Goal: Information Seeking & Learning: Learn about a topic

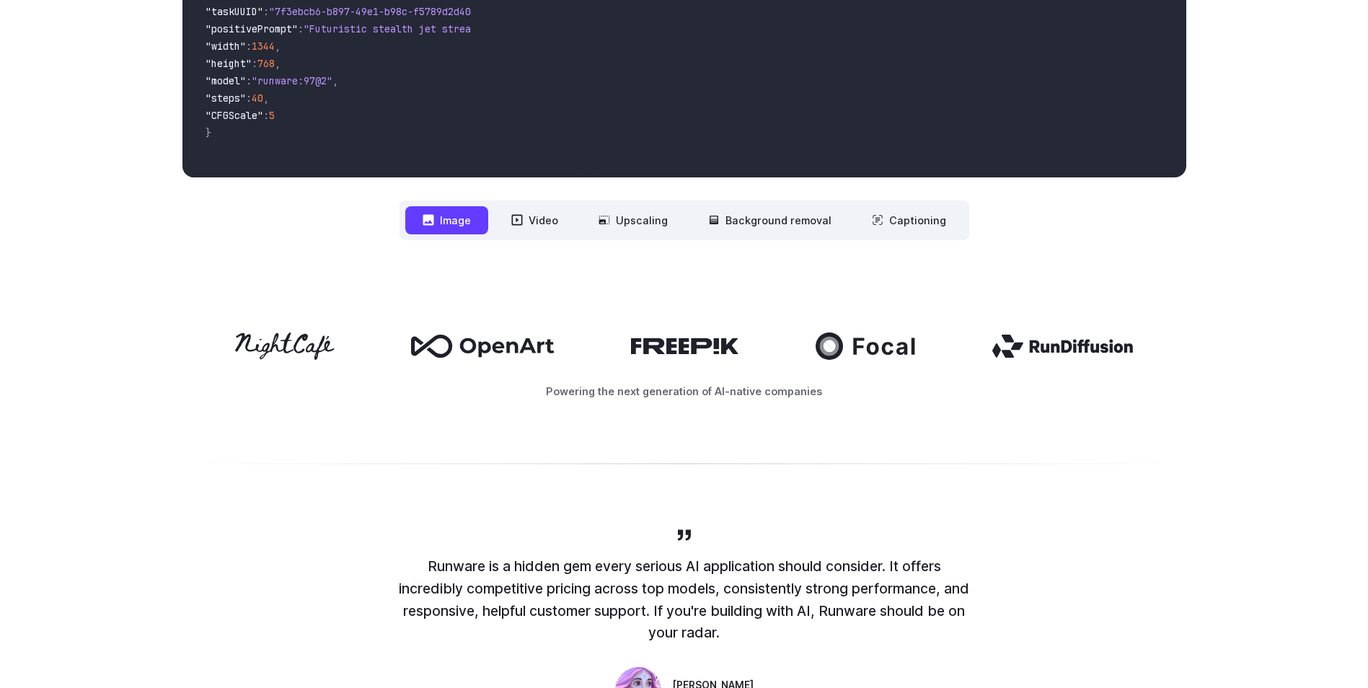
scroll to position [577, 0]
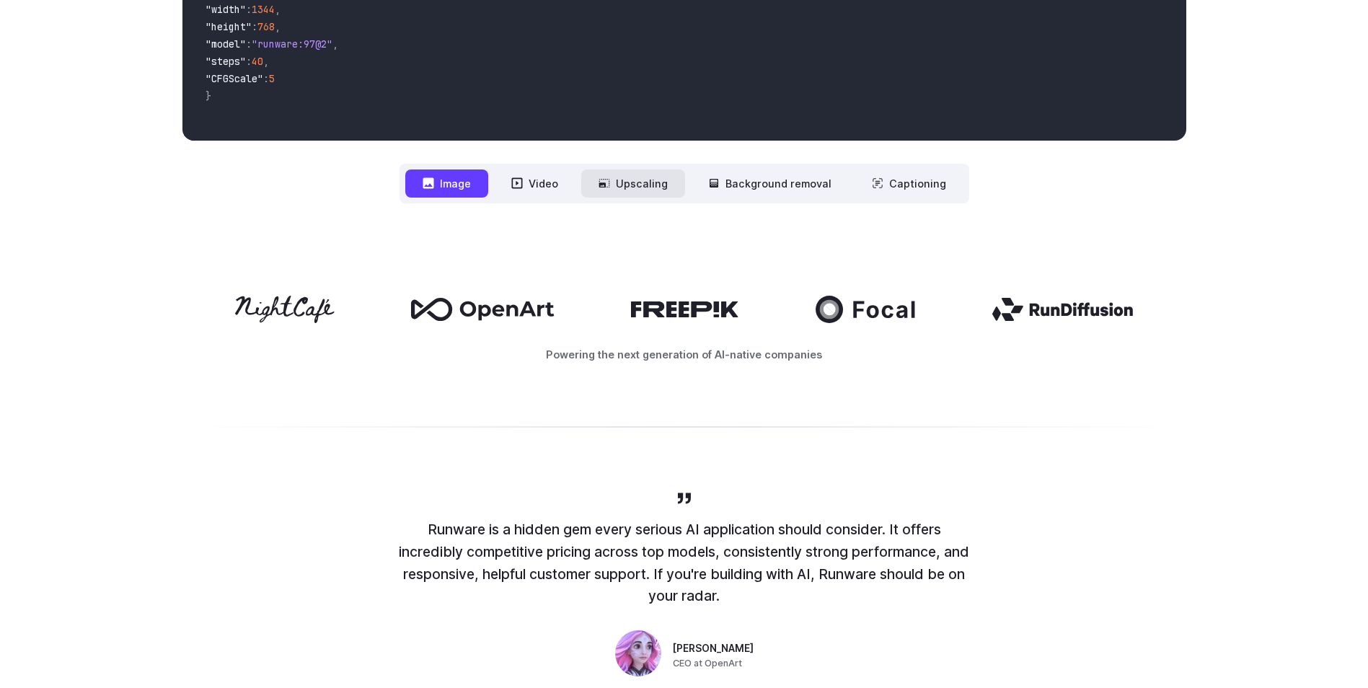
click at [654, 190] on button "Upscaling" at bounding box center [633, 183] width 104 height 28
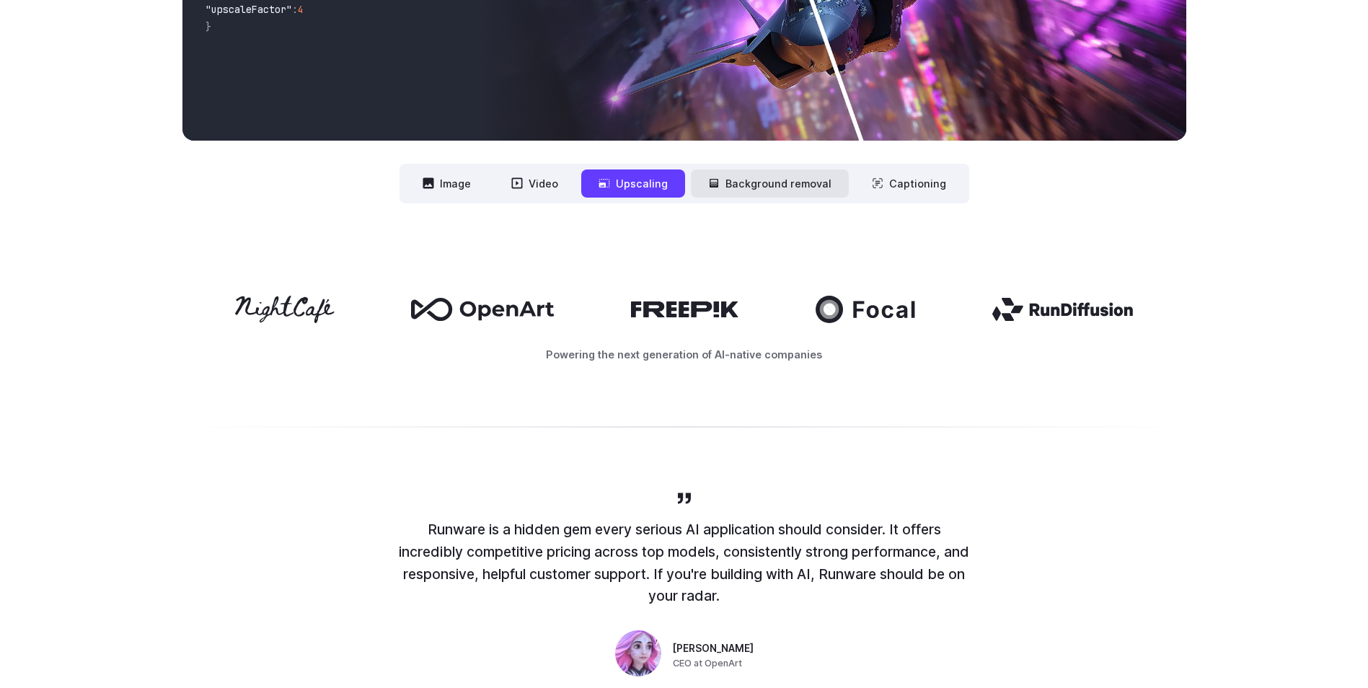
click at [817, 187] on button "Background removal" at bounding box center [770, 183] width 158 height 28
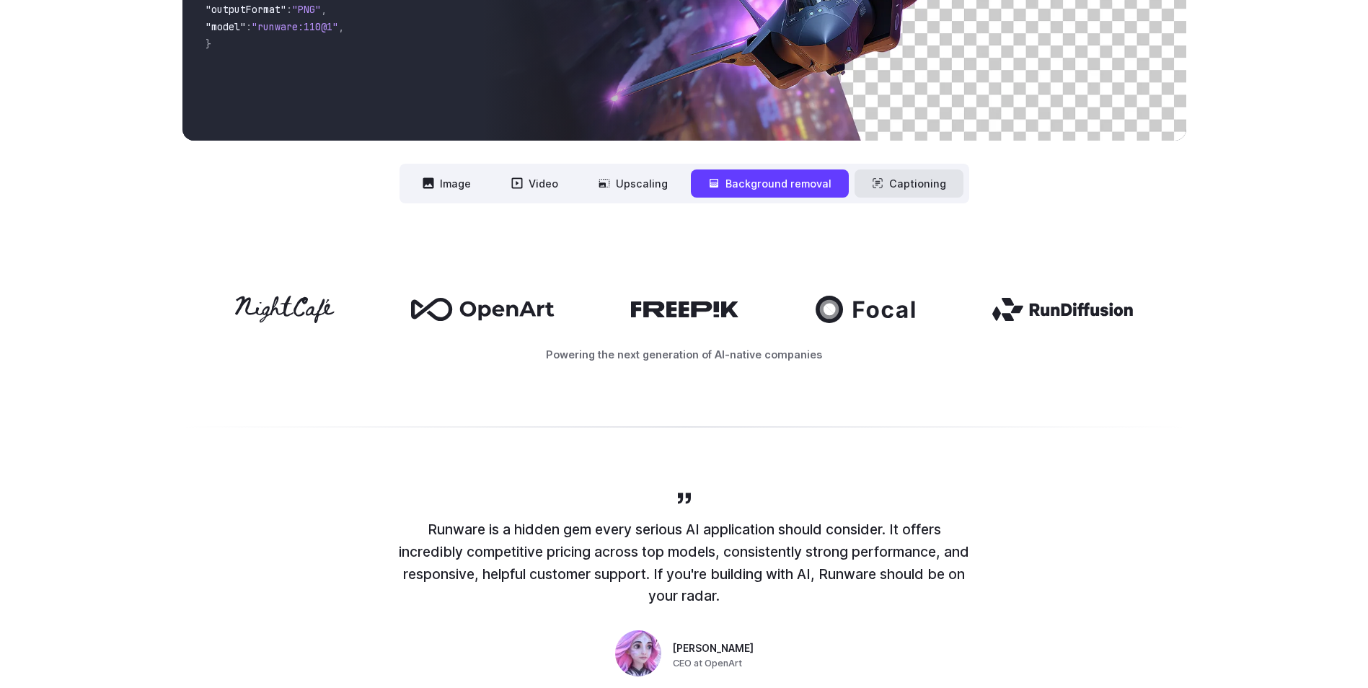
click at [885, 181] on button "Captioning" at bounding box center [908, 183] width 109 height 28
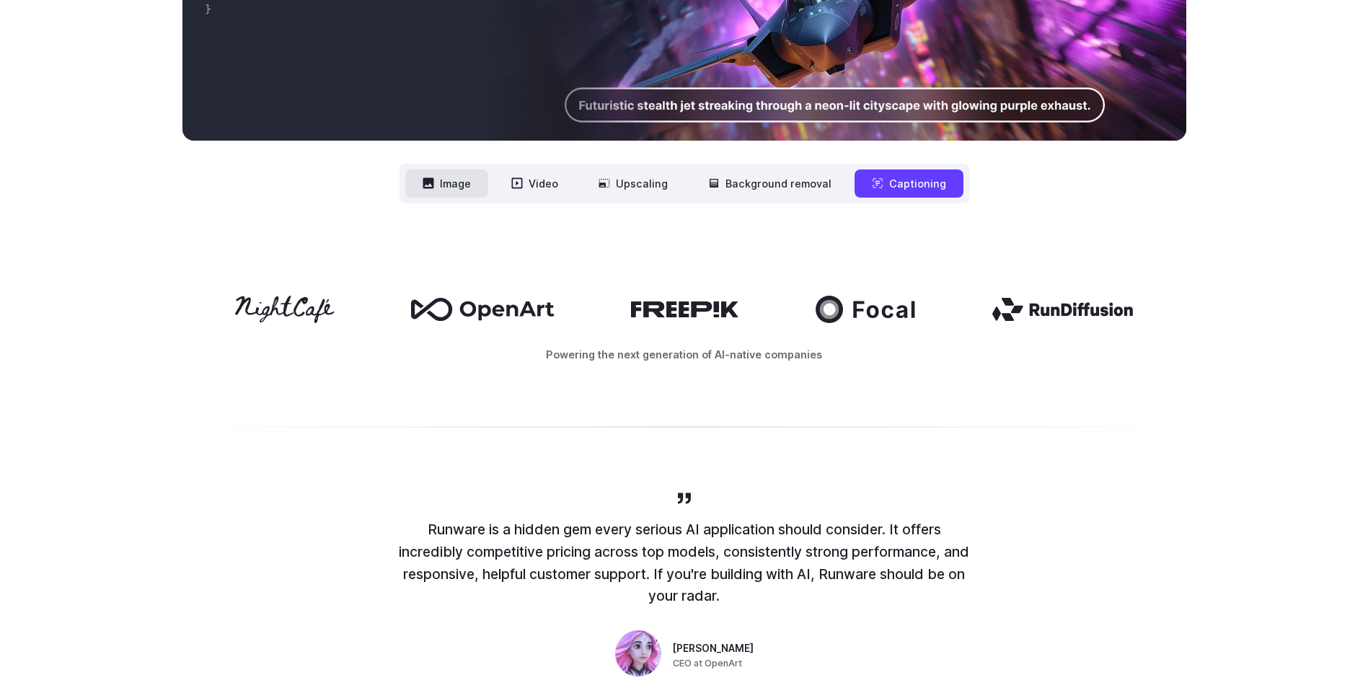
click at [453, 186] on button "Image" at bounding box center [446, 183] width 83 height 28
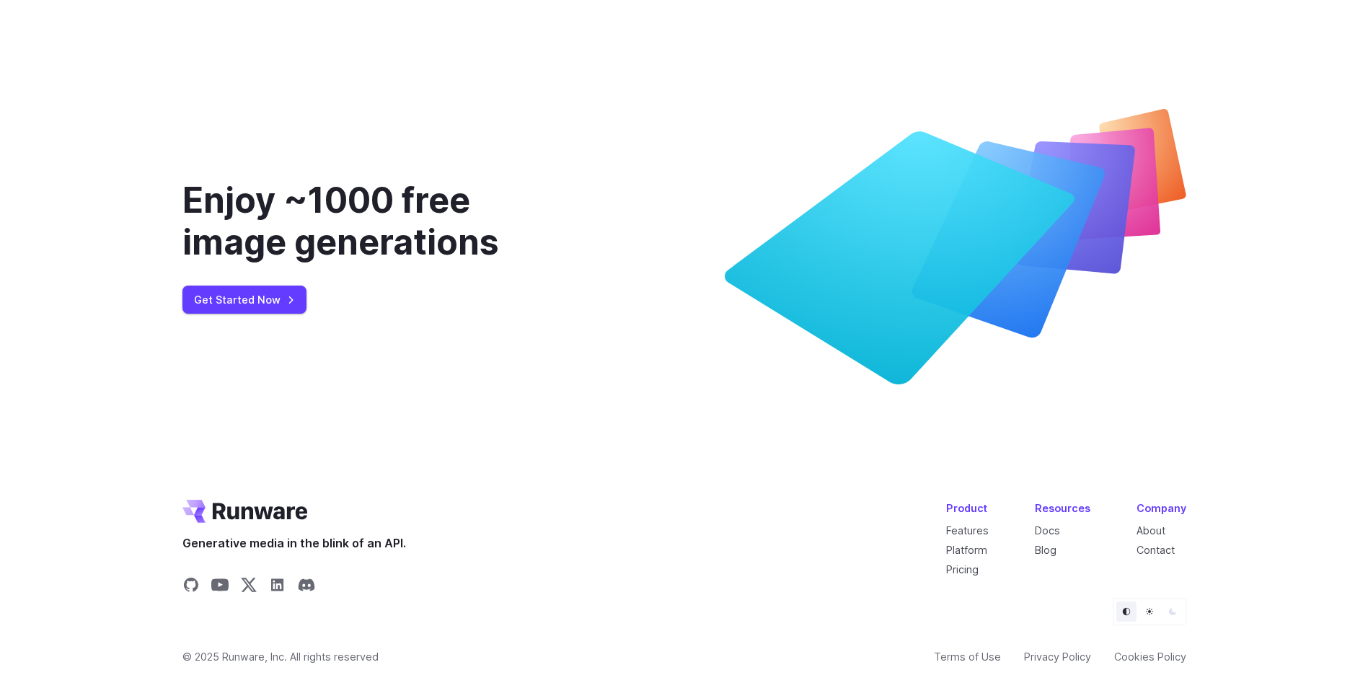
scroll to position [5387, 0]
click at [958, 567] on link "Pricing" at bounding box center [962, 569] width 32 height 12
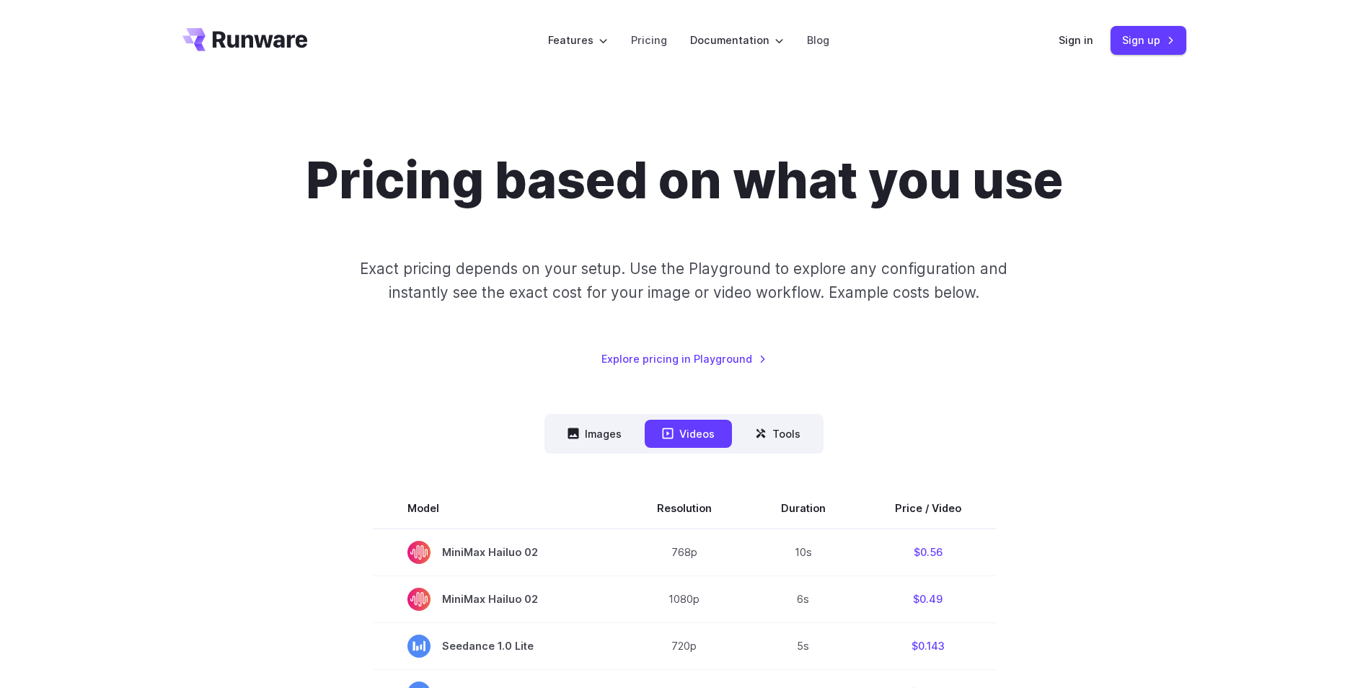
click at [643, 425] on nav "Images Videos Tools ****** ****** *****" at bounding box center [683, 434] width 279 height 40
click at [607, 434] on button "Images" at bounding box center [594, 434] width 89 height 28
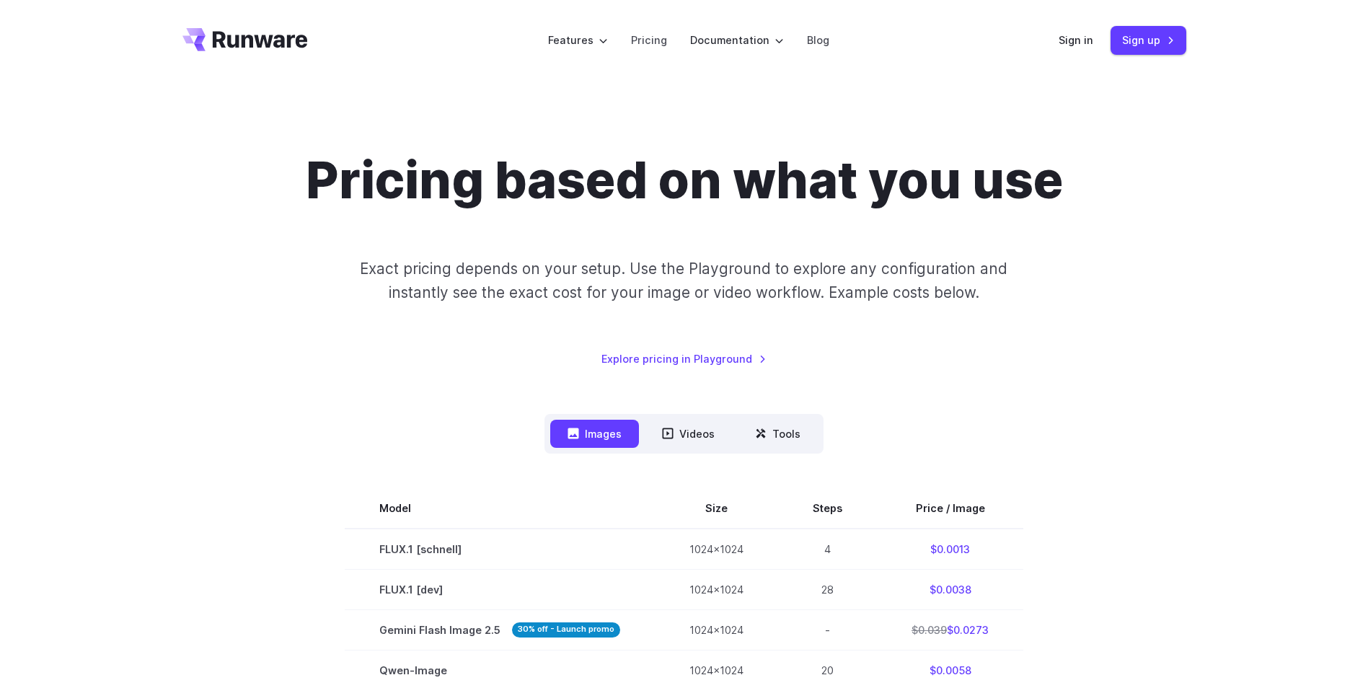
scroll to position [72, 0]
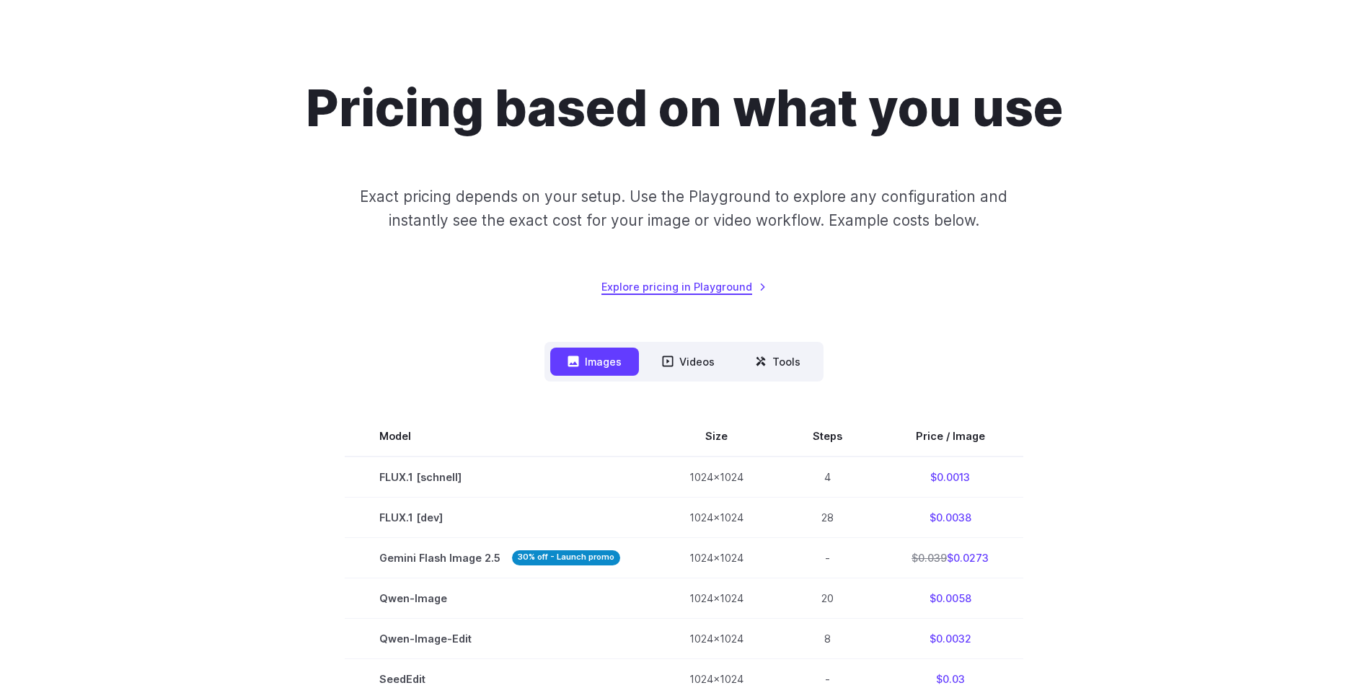
click at [675, 285] on link "Explore pricing in Playground" at bounding box center [683, 286] width 165 height 17
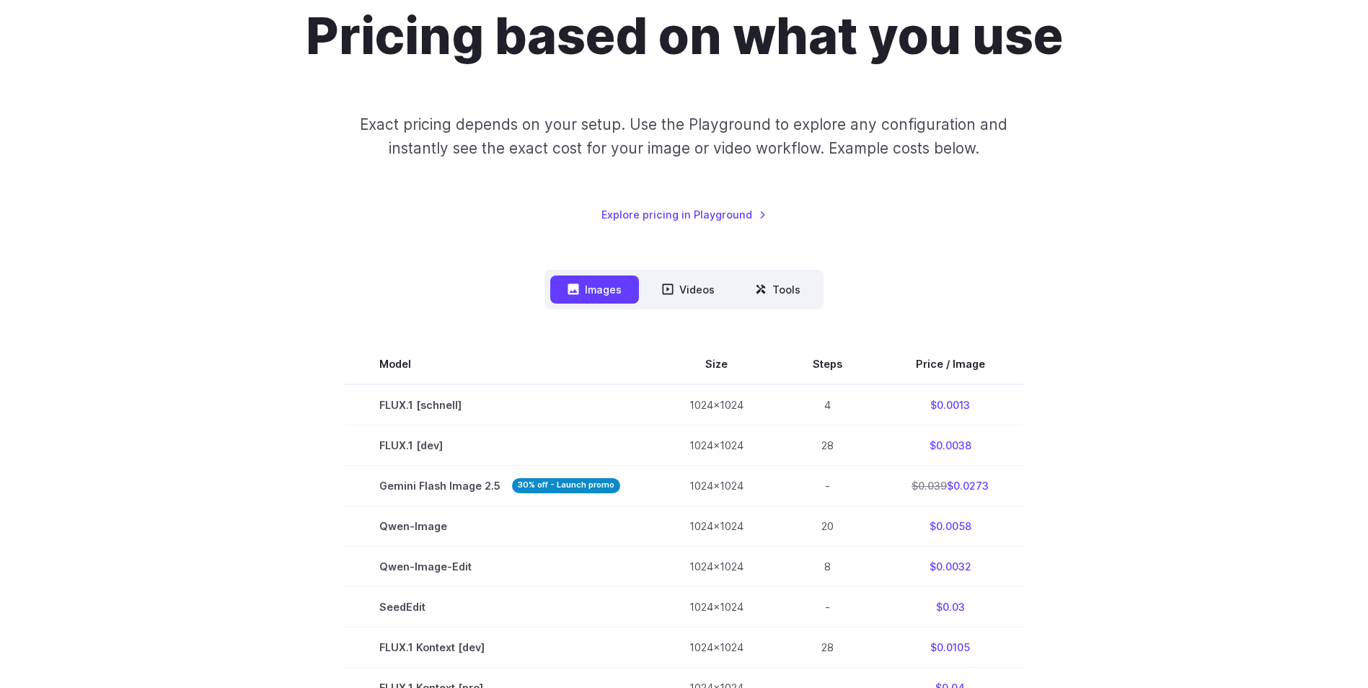
scroll to position [0, 0]
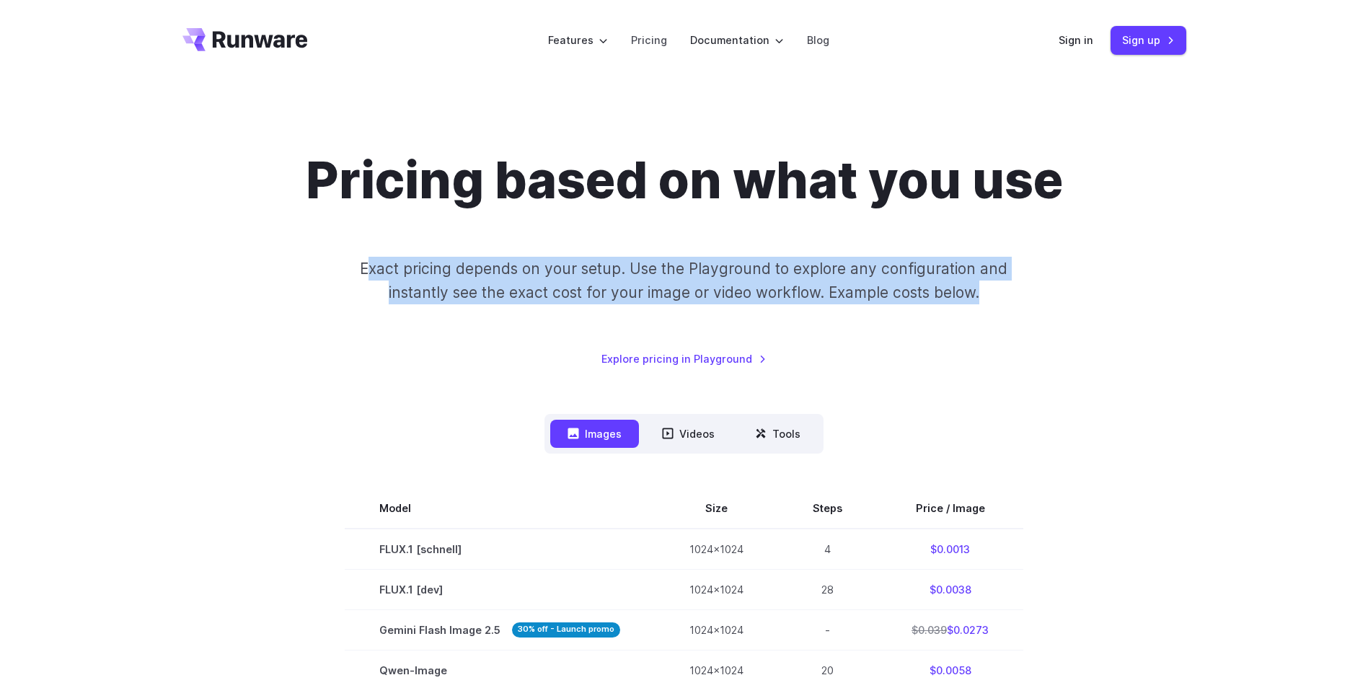
drag, startPoint x: 370, startPoint y: 264, endPoint x: 1010, endPoint y: 319, distance: 642.5
click at [1010, 319] on div "Pricing based on what you use Exact pricing depends on your setup. Use the Play…" at bounding box center [684, 259] width 1004 height 218
click at [294, 288] on div "Pricing based on what you use Exact pricing depends on your setup. Use the Play…" at bounding box center [684, 259] width 1004 height 218
